Goal: Information Seeking & Learning: Learn about a topic

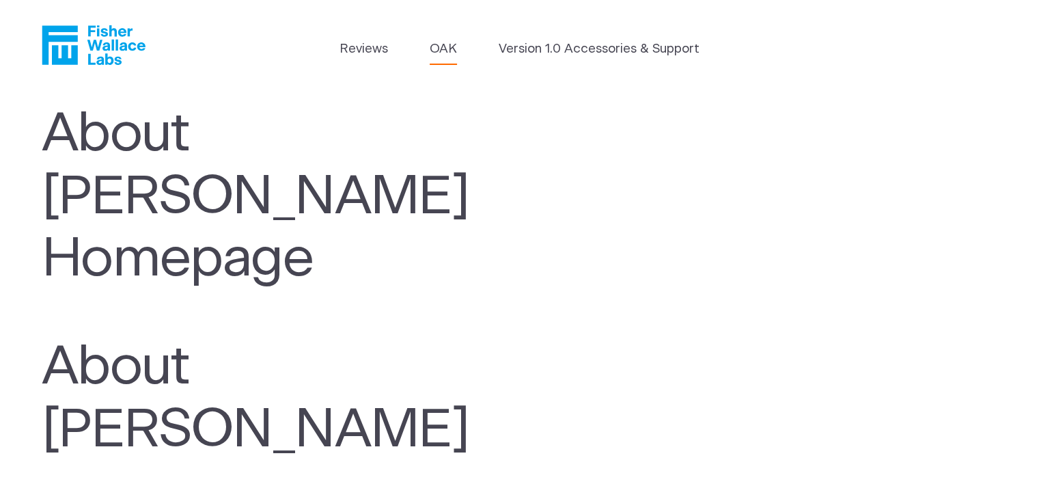
click at [456, 47] on link "OAK" at bounding box center [443, 49] width 27 height 19
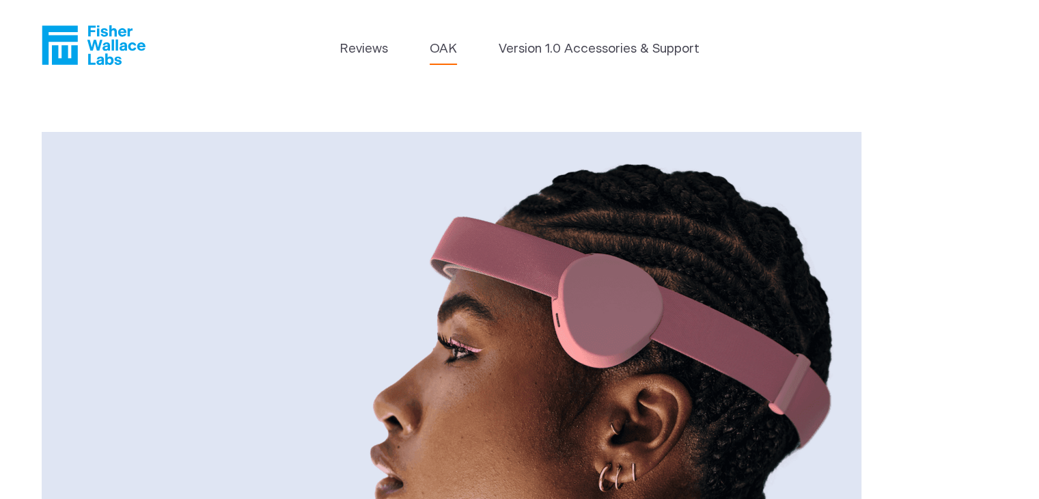
click at [70, 51] on icon "Fisher Wallace" at bounding box center [94, 45] width 104 height 40
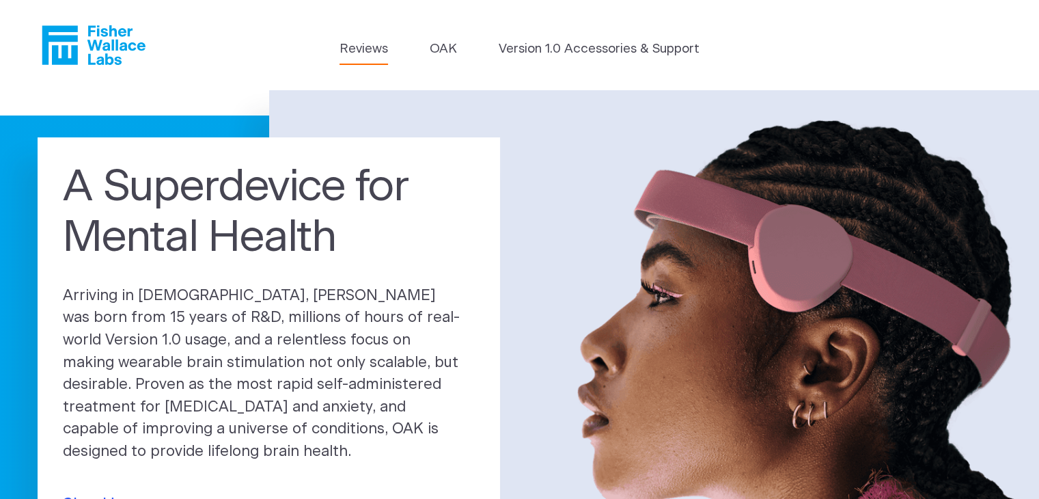
click at [376, 51] on link "Reviews" at bounding box center [363, 49] width 48 height 19
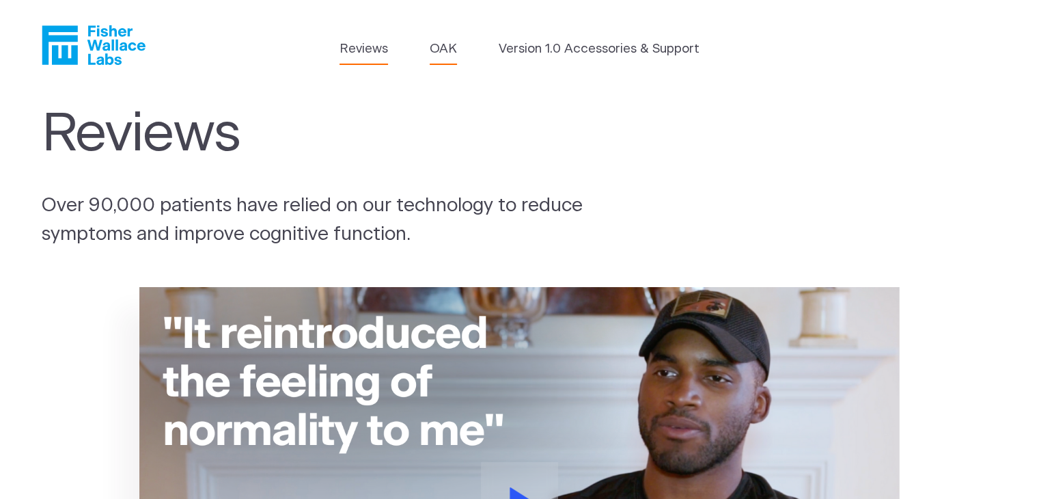
click at [448, 46] on link "OAK" at bounding box center [443, 49] width 27 height 19
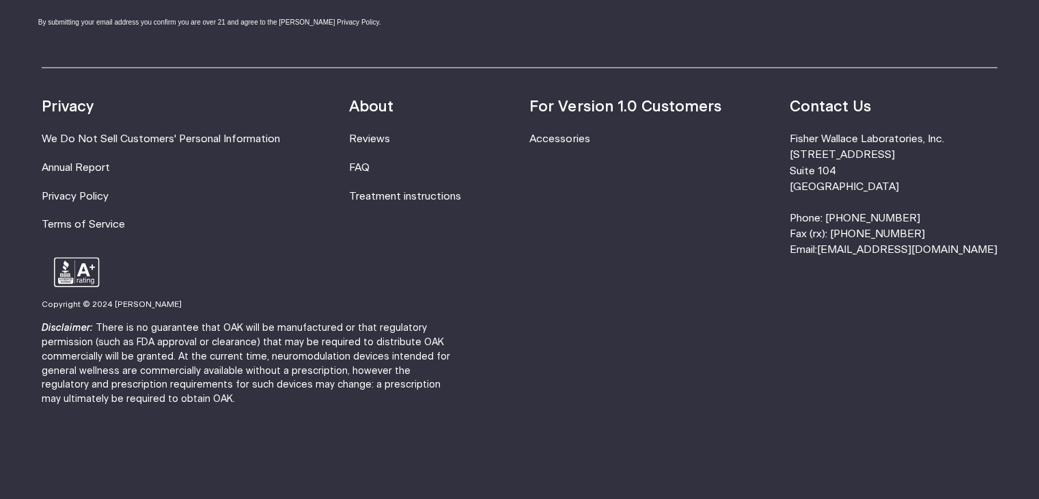
scroll to position [2524, 0]
